Goal: Obtain resource: Download file/media

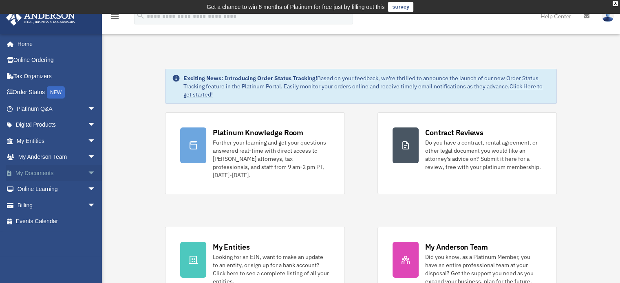
click at [88, 172] on span "arrow_drop_down" at bounding box center [96, 173] width 16 height 17
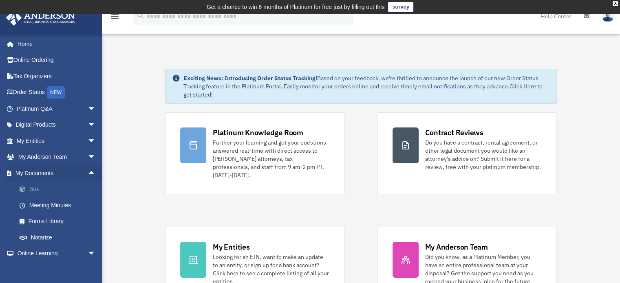
click at [28, 189] on span at bounding box center [26, 190] width 5 height 6
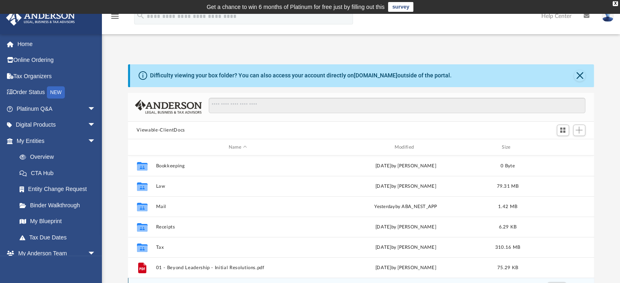
scroll to position [15, 0]
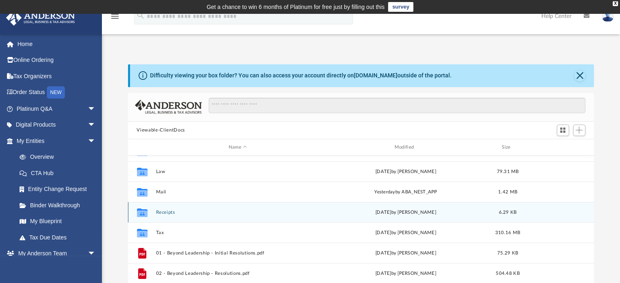
click at [305, 211] on button "Receipts" at bounding box center [238, 212] width 164 height 5
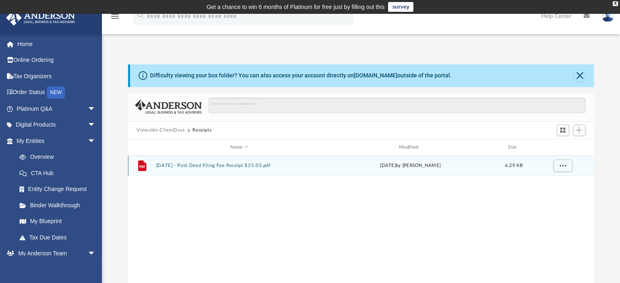
scroll to position [0, 0]
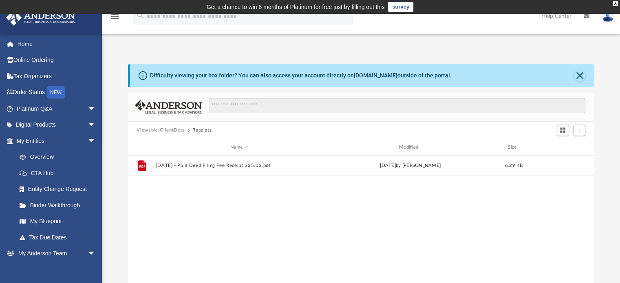
click at [166, 128] on button "Viewable-ClientDocs" at bounding box center [161, 130] width 48 height 7
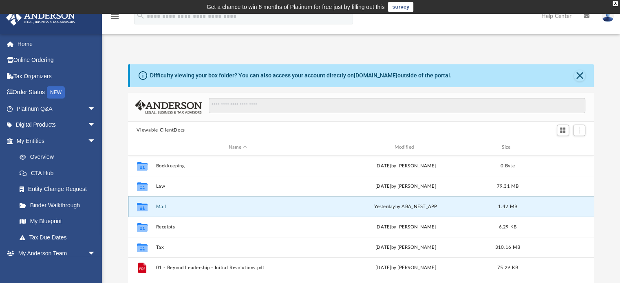
click at [160, 208] on button "Mail" at bounding box center [238, 206] width 164 height 5
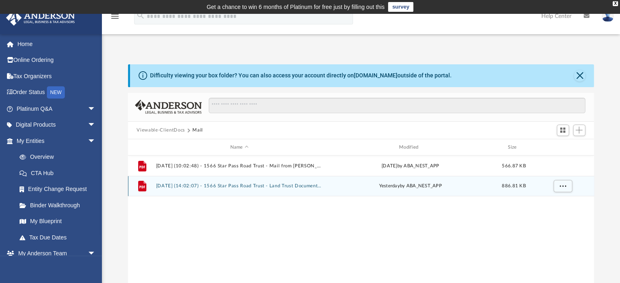
click at [201, 186] on button "[DATE] (14:02:07) - 1566 Star Pass Road Trust - Land Trust Documents.pdf" at bounding box center [239, 186] width 167 height 5
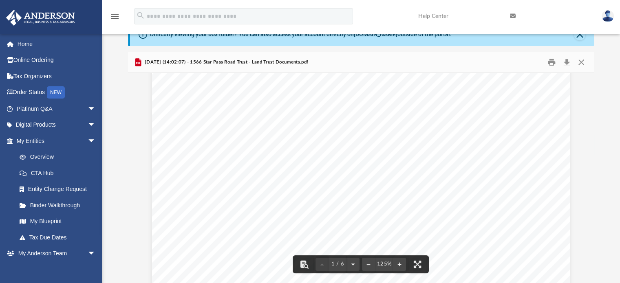
scroll to position [146, 2]
click at [552, 65] on button "Print" at bounding box center [552, 62] width 16 height 13
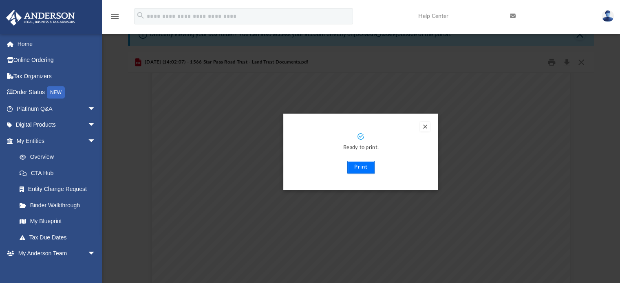
click at [359, 166] on button "Print" at bounding box center [360, 167] width 27 height 13
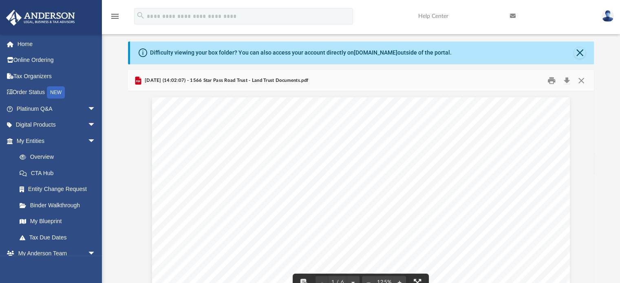
scroll to position [0, 0]
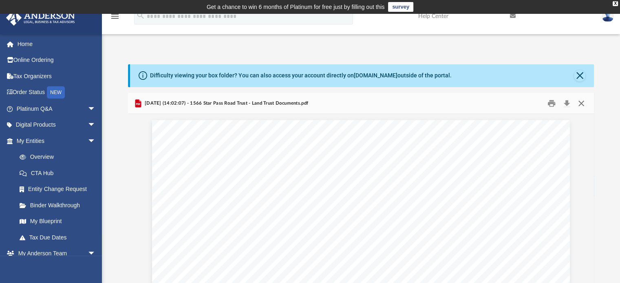
click at [584, 104] on button "Close" at bounding box center [581, 103] width 15 height 13
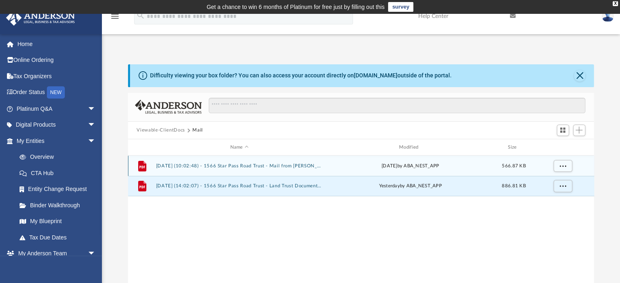
click at [254, 166] on button "[DATE] (10:02:48) - 1566 Star Pass Road Trust - Mail from [PERSON_NAME].pdf" at bounding box center [239, 166] width 167 height 5
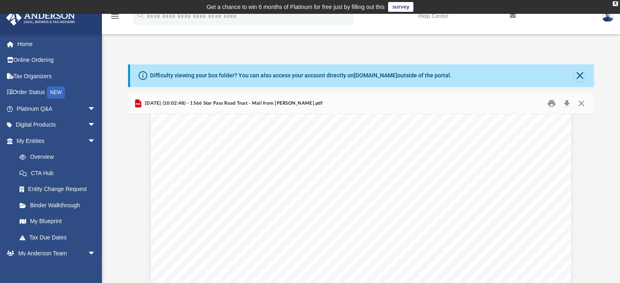
scroll to position [834, 0]
click at [550, 101] on button "Print" at bounding box center [552, 103] width 16 height 13
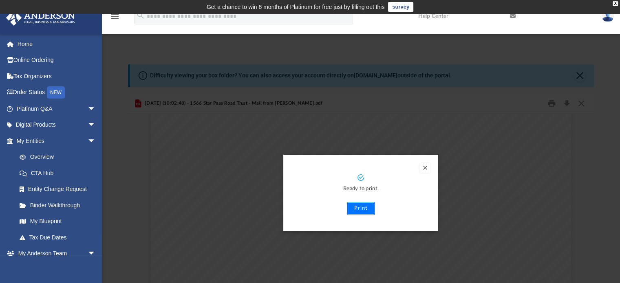
click at [374, 212] on button "Print" at bounding box center [360, 208] width 27 height 13
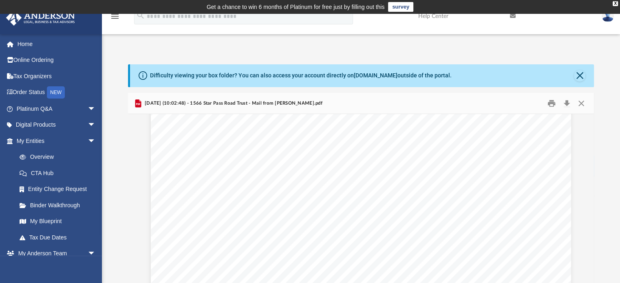
scroll to position [226, 0]
click at [579, 74] on button "Close" at bounding box center [579, 75] width 11 height 11
